Goal: Task Accomplishment & Management: Manage account settings

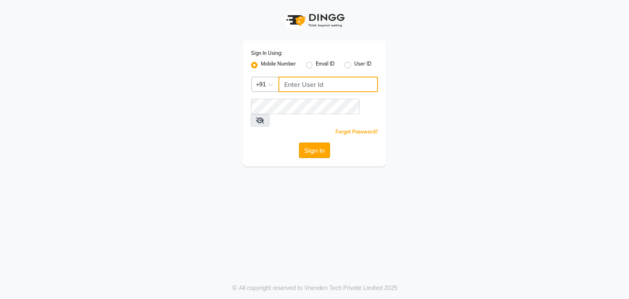
type input "9663900113"
click at [307, 143] on button "Sign In" at bounding box center [314, 151] width 31 height 16
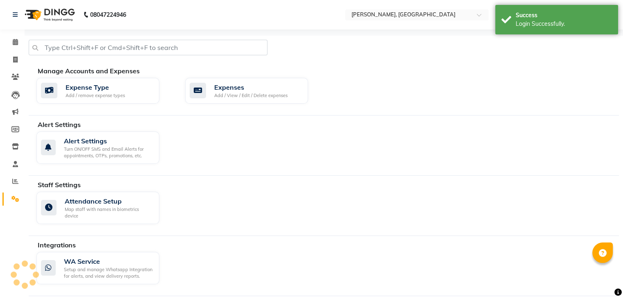
select select "en"
click at [10, 42] on span at bounding box center [15, 42] width 14 height 9
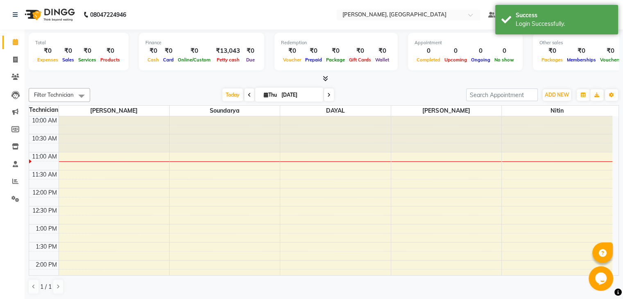
click at [324, 80] on icon at bounding box center [325, 78] width 5 height 6
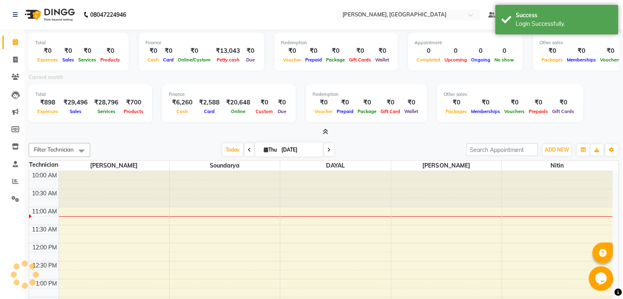
click at [323, 131] on icon at bounding box center [325, 132] width 5 height 6
